Goal: Find contact information: Find contact information

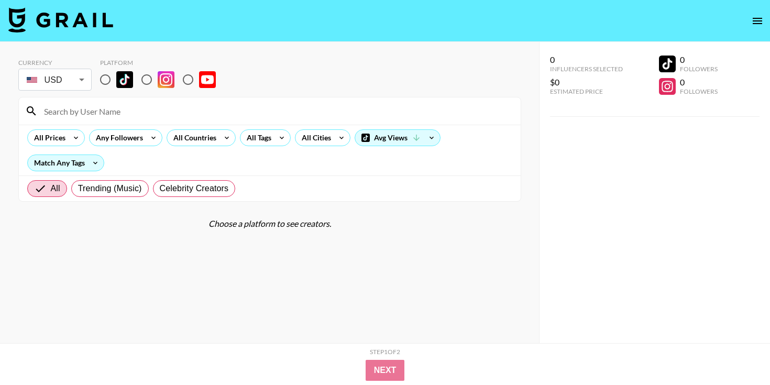
click at [106, 77] on input "radio" at bounding box center [105, 80] width 22 height 22
radio input "true"
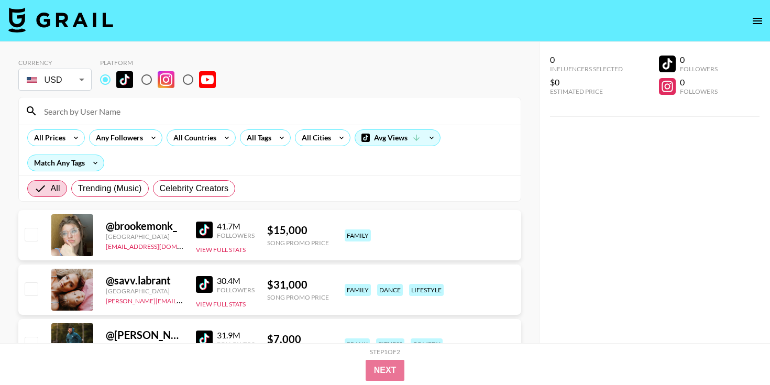
click at [96, 110] on input at bounding box center [276, 111] width 477 height 17
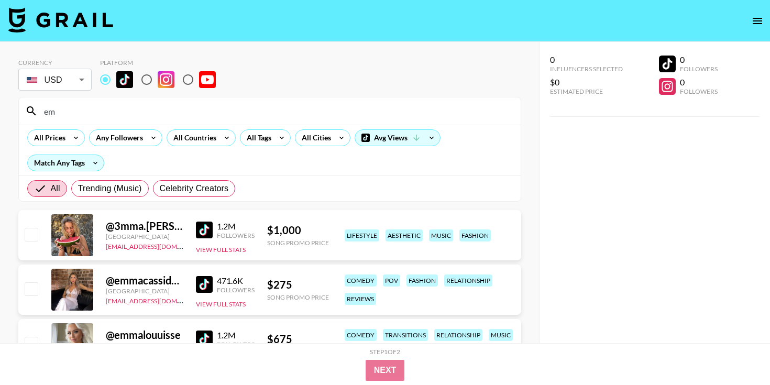
type input "e"
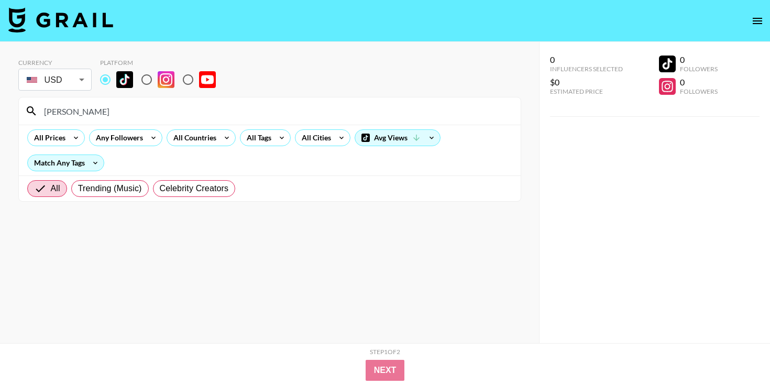
click at [159, 104] on input "[PERSON_NAME]" at bounding box center [276, 111] width 477 height 17
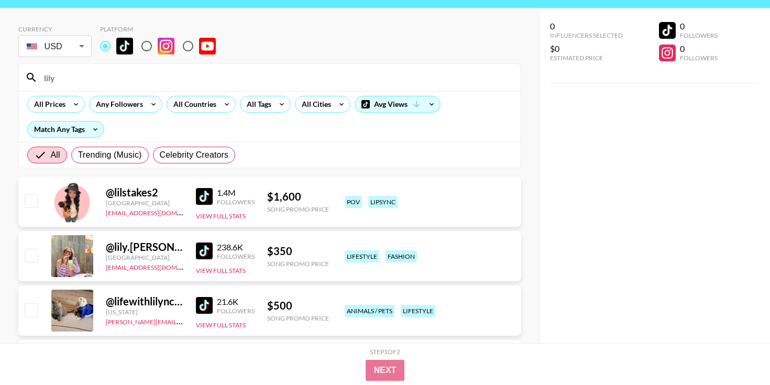
scroll to position [35, 0]
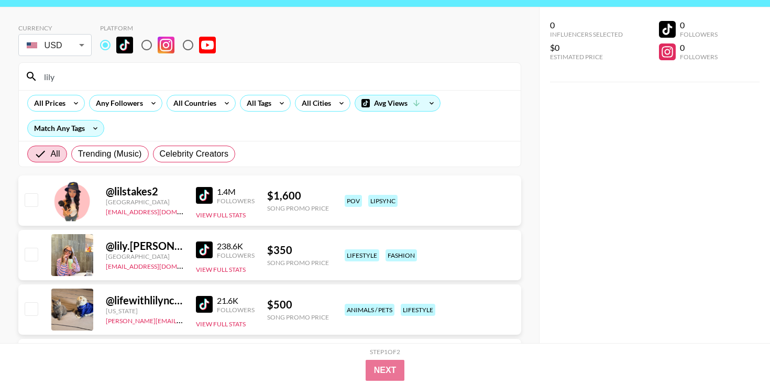
click at [93, 77] on input "lily" at bounding box center [276, 76] width 477 height 17
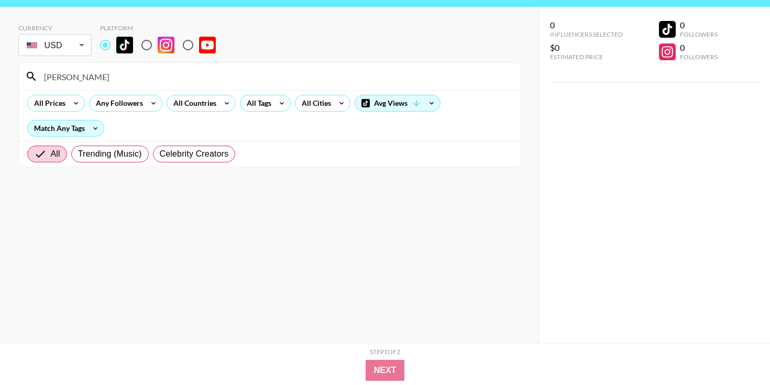
click at [82, 77] on input "[PERSON_NAME]" at bounding box center [276, 76] width 477 height 17
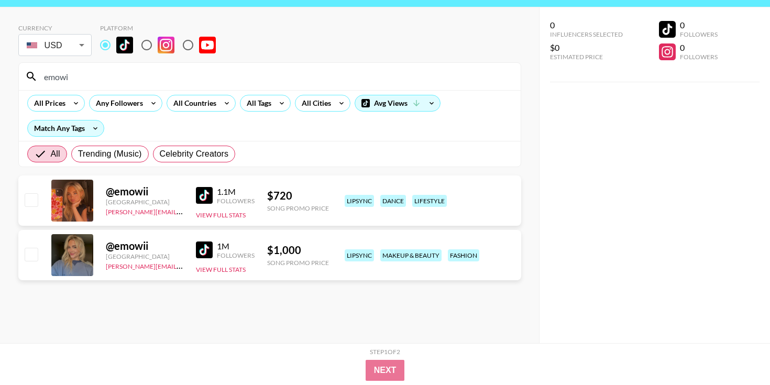
click at [93, 182] on div at bounding box center [72, 201] width 42 height 42
click at [86, 192] on div at bounding box center [72, 201] width 42 height 42
click at [143, 189] on div "@ emowii" at bounding box center [145, 191] width 78 height 13
click at [241, 189] on div "1.1M" at bounding box center [236, 192] width 38 height 10
click at [224, 191] on div "1.1M" at bounding box center [236, 192] width 38 height 10
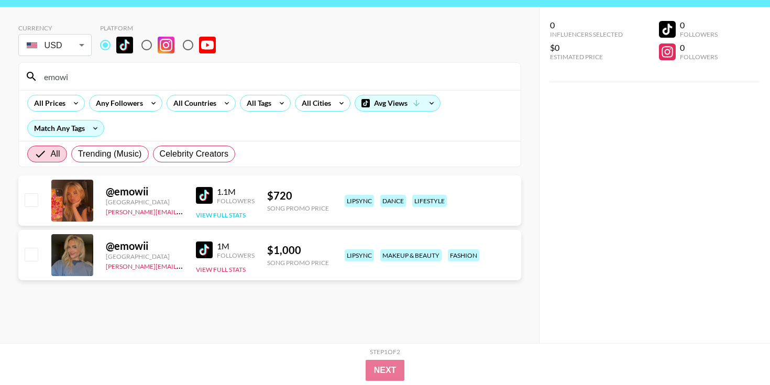
click at [220, 213] on button "View Full Stats" at bounding box center [221, 215] width 50 height 8
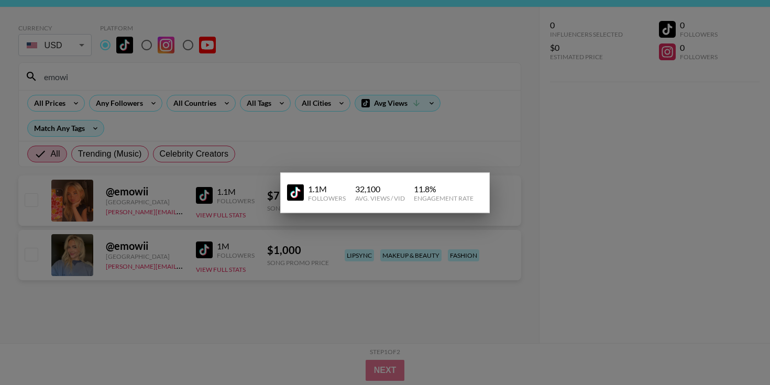
click at [329, 146] on div at bounding box center [385, 192] width 770 height 385
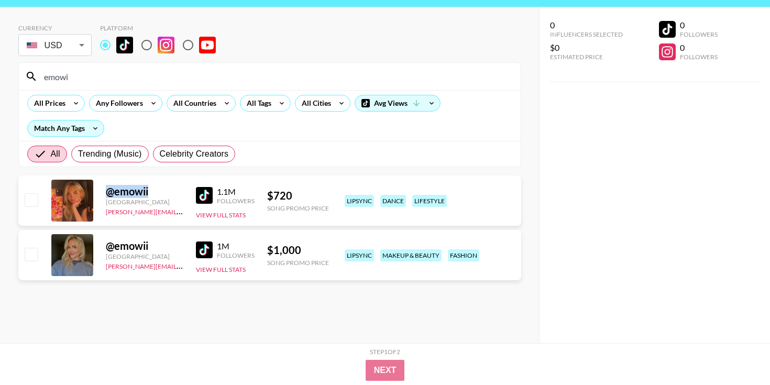
drag, startPoint x: 106, startPoint y: 191, endPoint x: 165, endPoint y: 191, distance: 58.7
click at [165, 191] on div "@ emowii" at bounding box center [145, 191] width 78 height 13
copy div "@ emowii"
click at [84, 81] on input "emowi" at bounding box center [276, 76] width 477 height 17
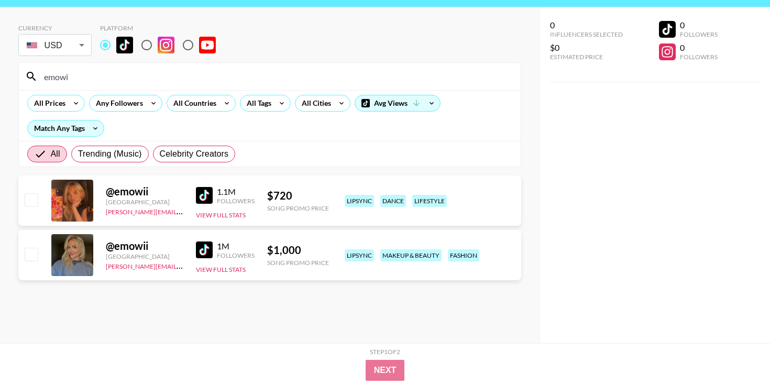
click at [84, 81] on input "emowi" at bounding box center [276, 76] width 477 height 17
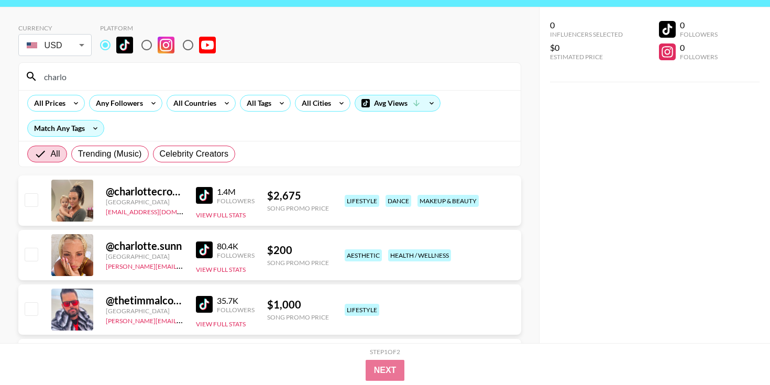
click at [192, 71] on input "charlo" at bounding box center [276, 76] width 477 height 17
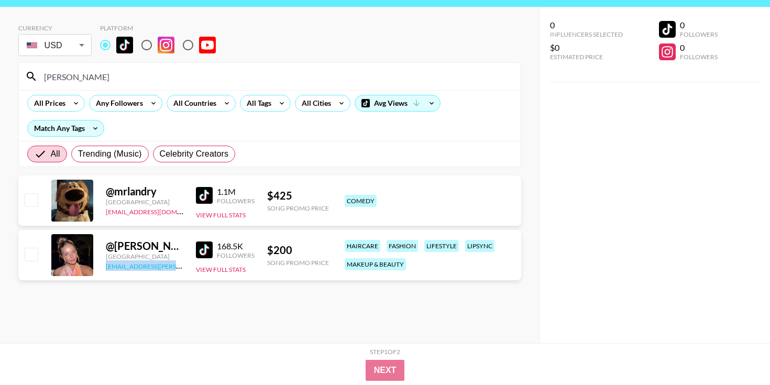
click at [180, 267] on link "[EMAIL_ADDRESS][PERSON_NAME][DOMAIN_NAME]" at bounding box center [183, 265] width 155 height 10
click at [144, 247] on div "@ [PERSON_NAME].[GEOGRAPHIC_DATA]" at bounding box center [145, 245] width 78 height 13
click at [71, 77] on input "[PERSON_NAME]" at bounding box center [276, 76] width 477 height 17
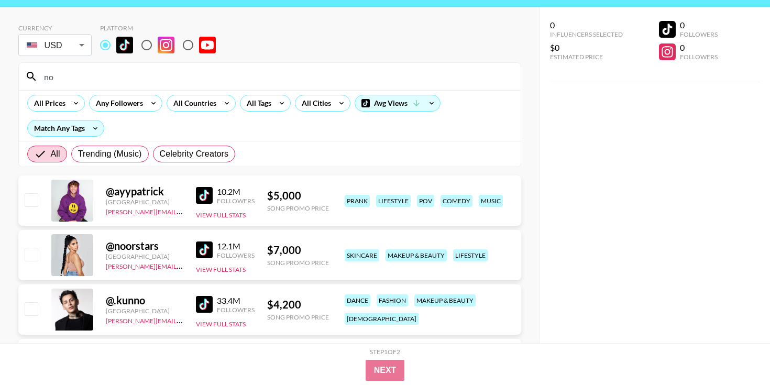
type input "n"
